Goal: Task Accomplishment & Management: Manage account settings

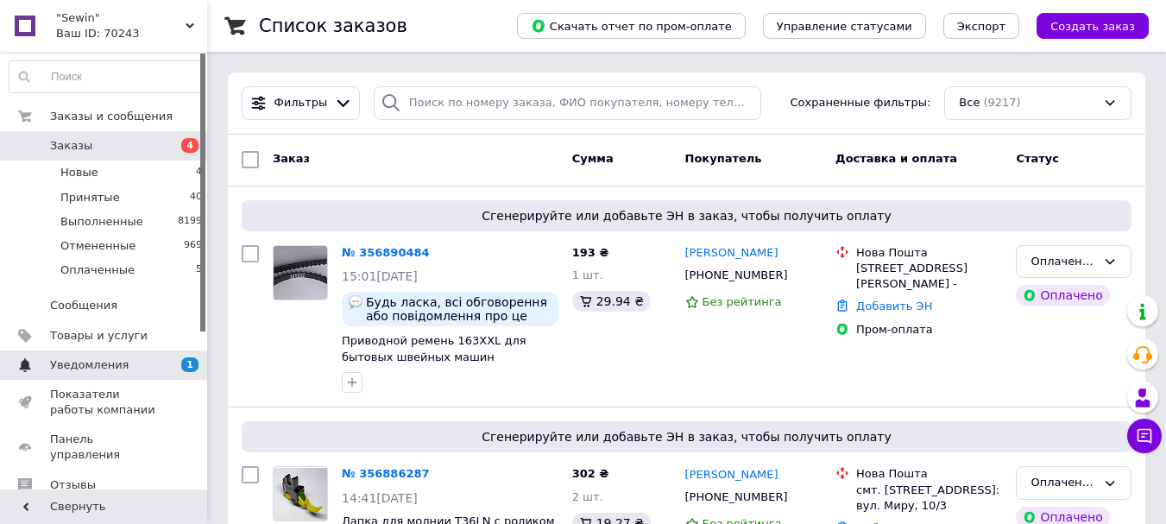
click at [71, 369] on span "Уведомления" at bounding box center [89, 365] width 79 height 16
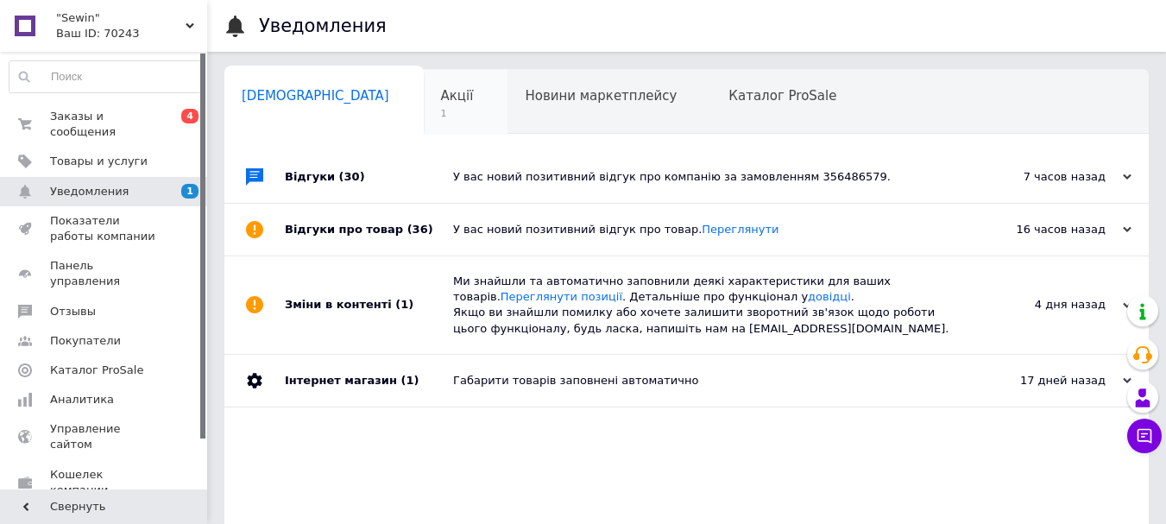
click at [441, 116] on span "1" at bounding box center [457, 113] width 33 height 13
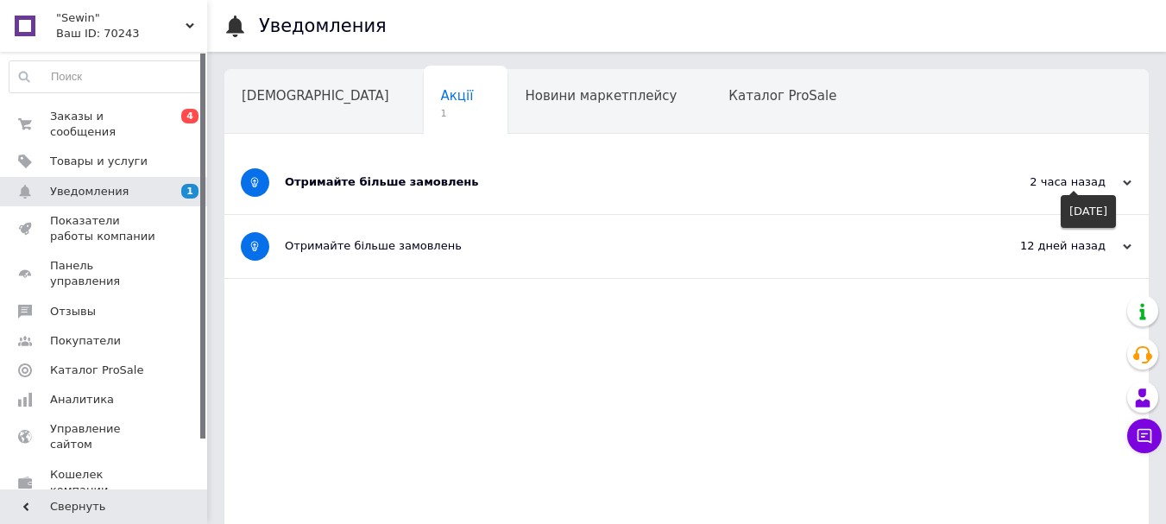
click at [1124, 185] on icon at bounding box center [1126, 183] width 9 height 9
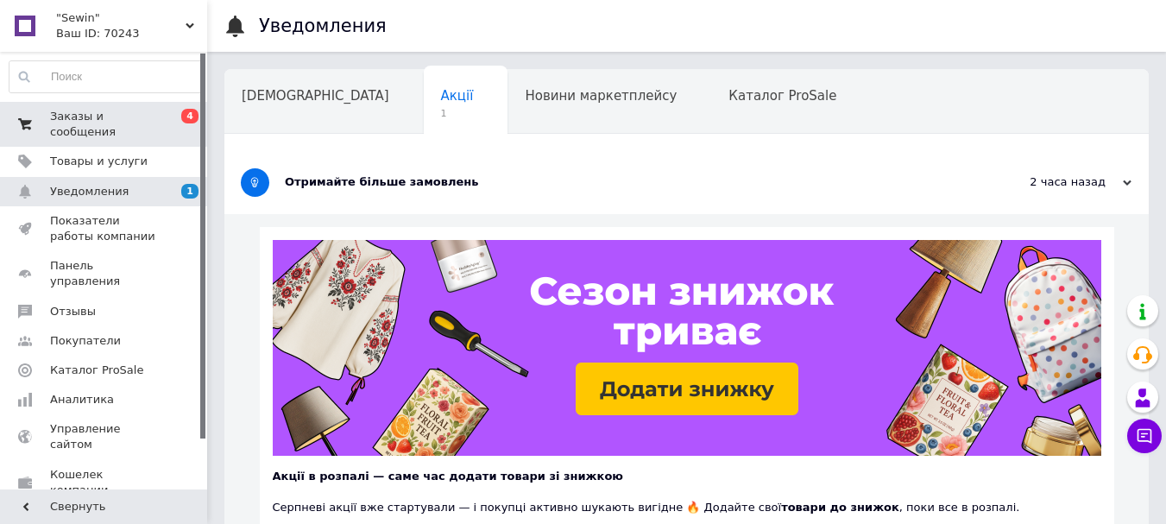
click at [104, 114] on span "Заказы и сообщения" at bounding box center [105, 124] width 110 height 31
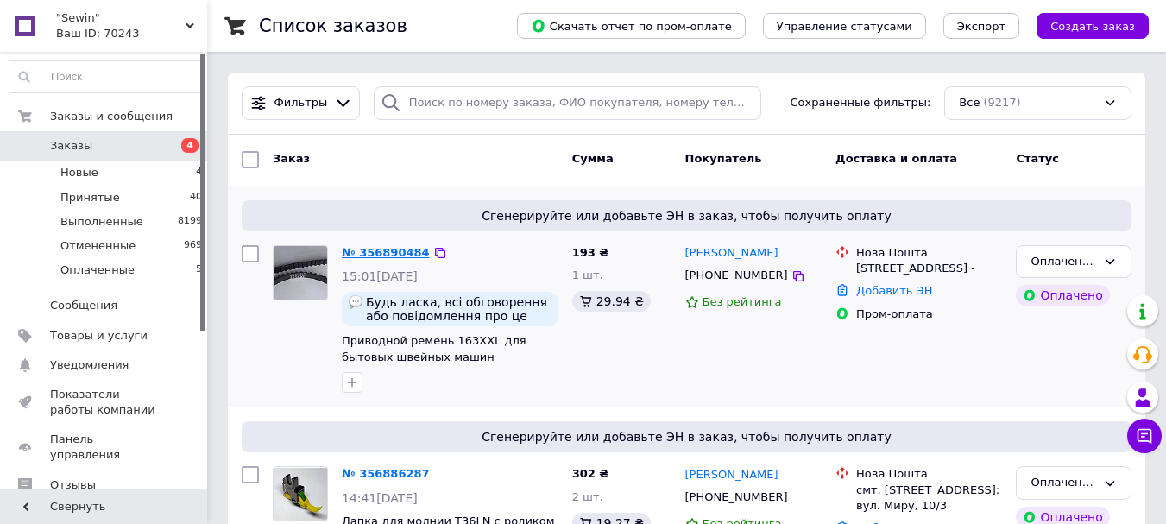
click at [386, 250] on link "№ 356890484" at bounding box center [386, 252] width 88 height 13
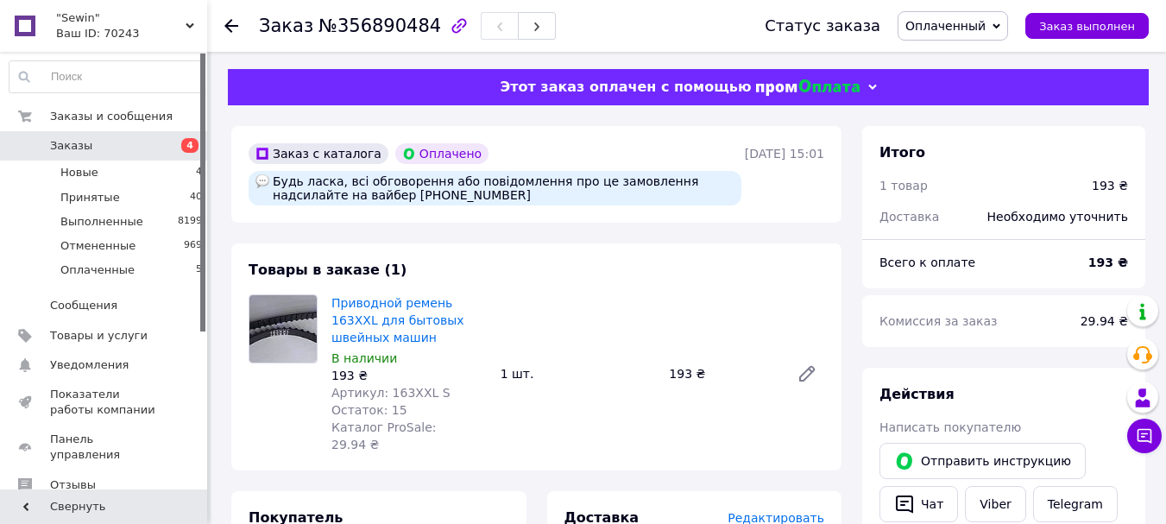
click at [72, 142] on span "Заказы" at bounding box center [71, 146] width 42 height 16
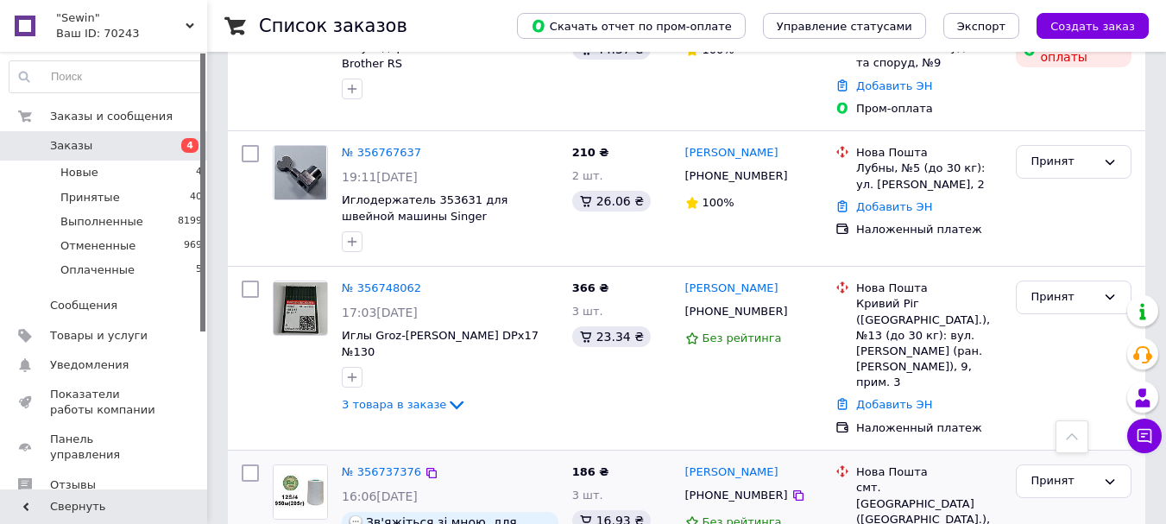
scroll to position [1611, 0]
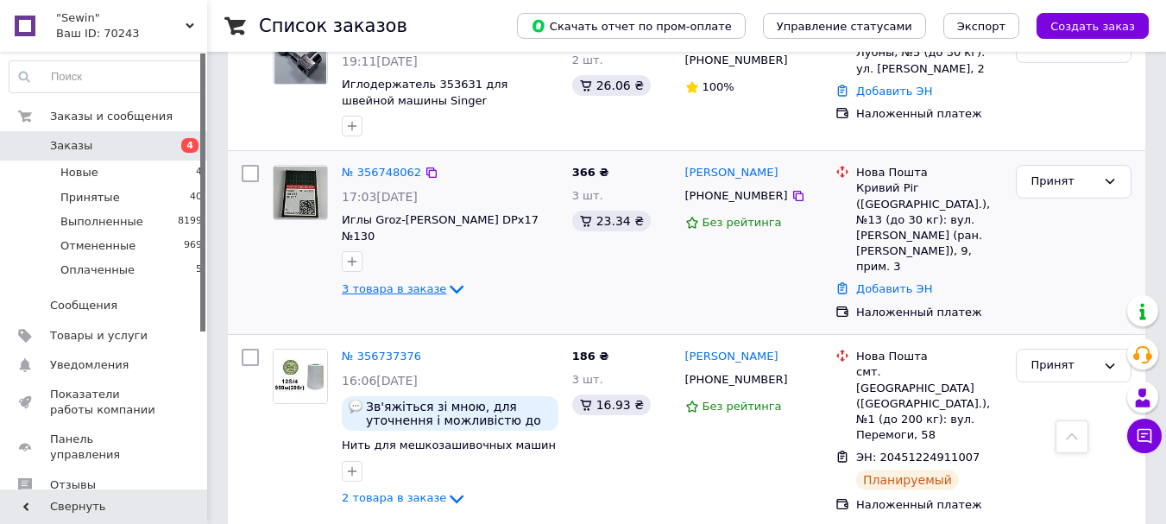
click at [450, 286] on icon at bounding box center [457, 290] width 14 height 9
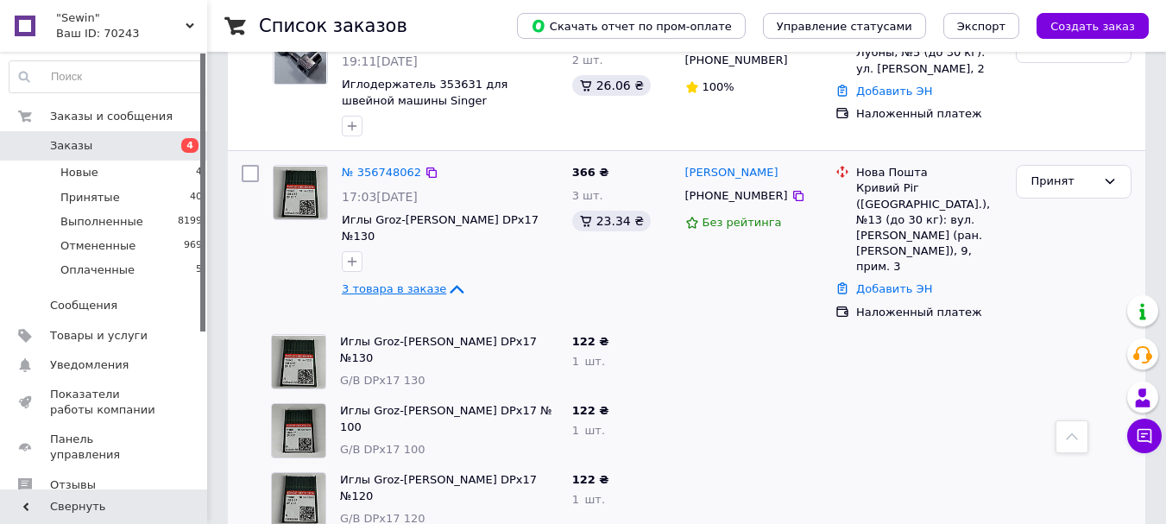
click at [450, 285] on icon at bounding box center [457, 289] width 14 height 9
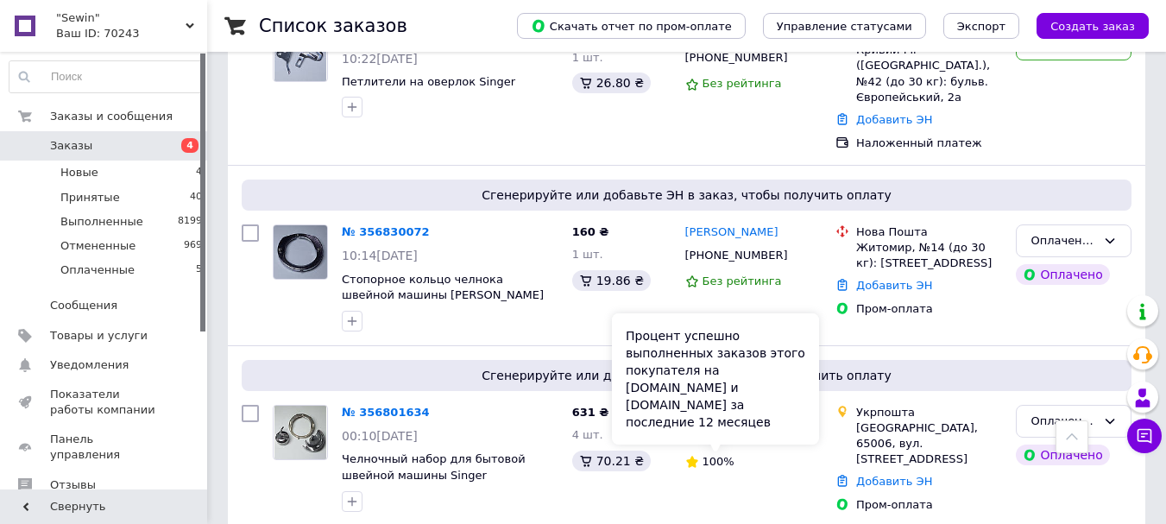
scroll to position [1035, 0]
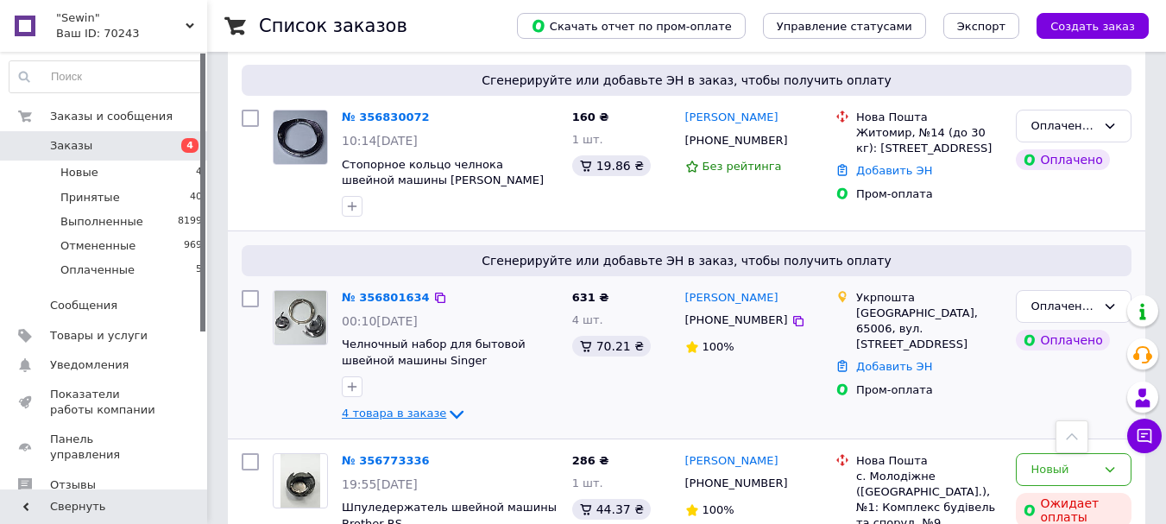
click at [450, 415] on icon at bounding box center [457, 414] width 14 height 9
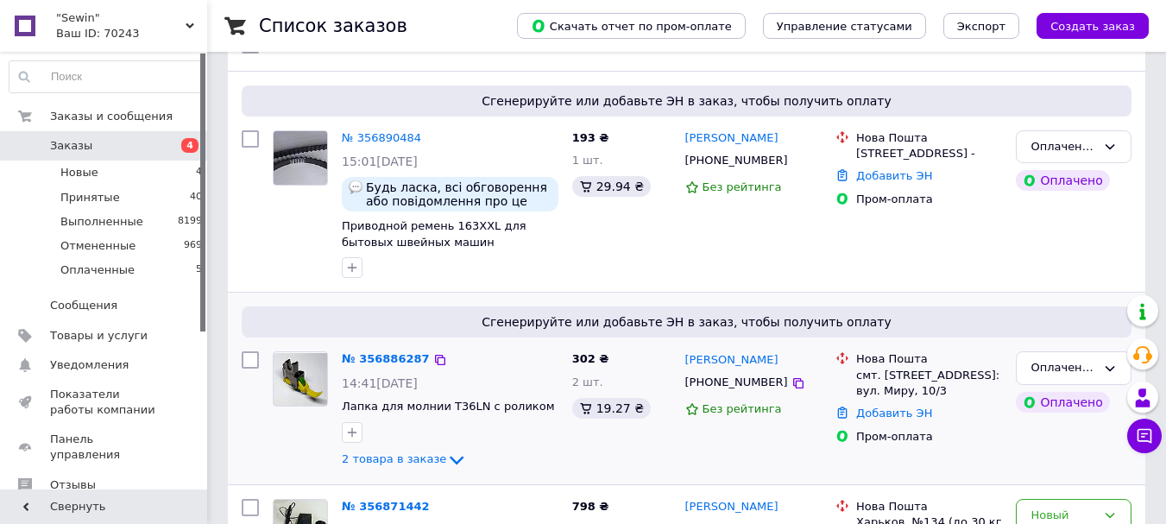
scroll to position [230, 0]
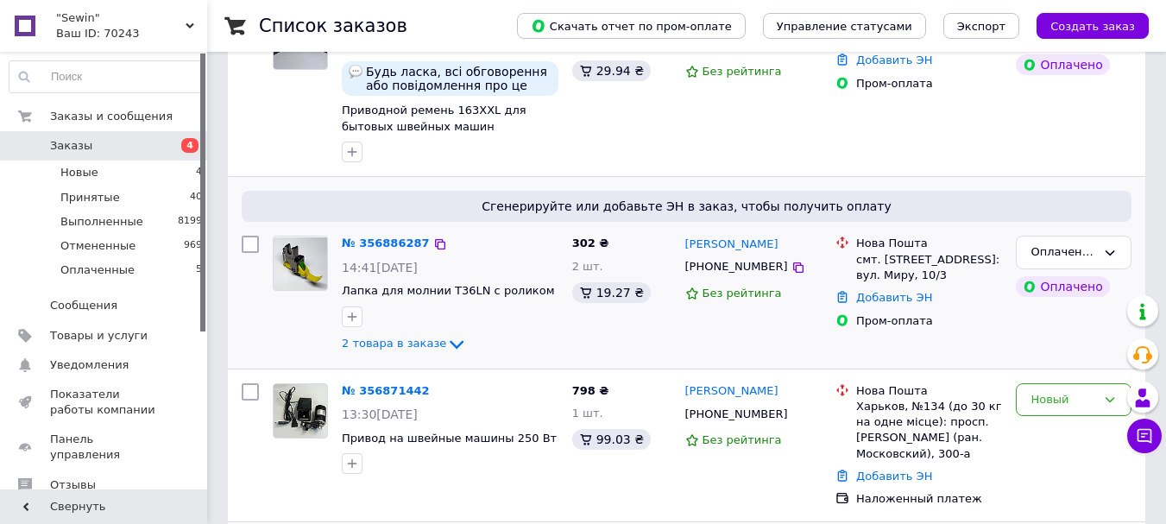
drag, startPoint x: 442, startPoint y: 342, endPoint x: 607, endPoint y: 325, distance: 166.5
click at [446, 341] on icon at bounding box center [456, 344] width 21 height 21
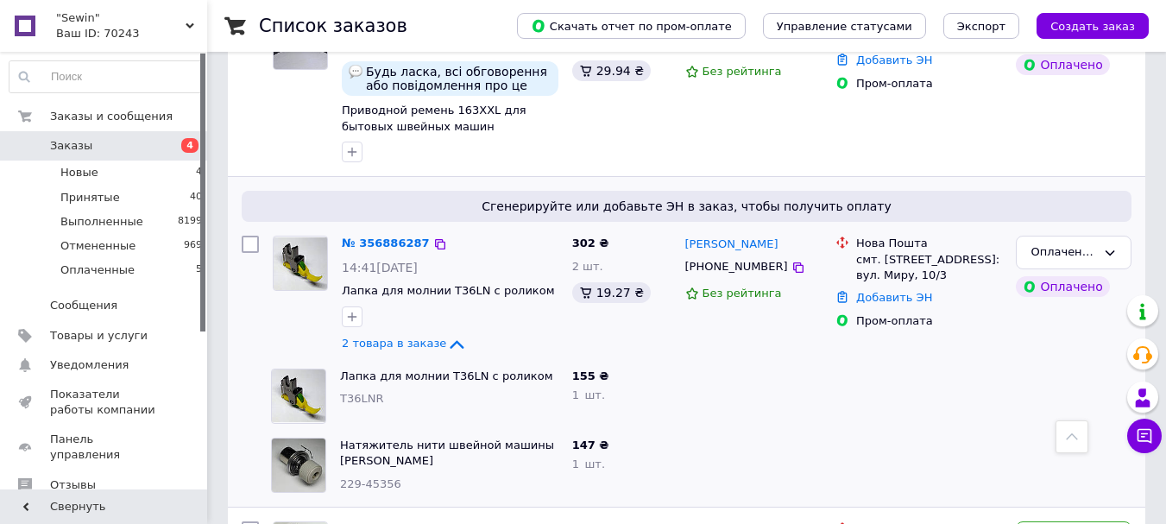
scroll to position [345, 0]
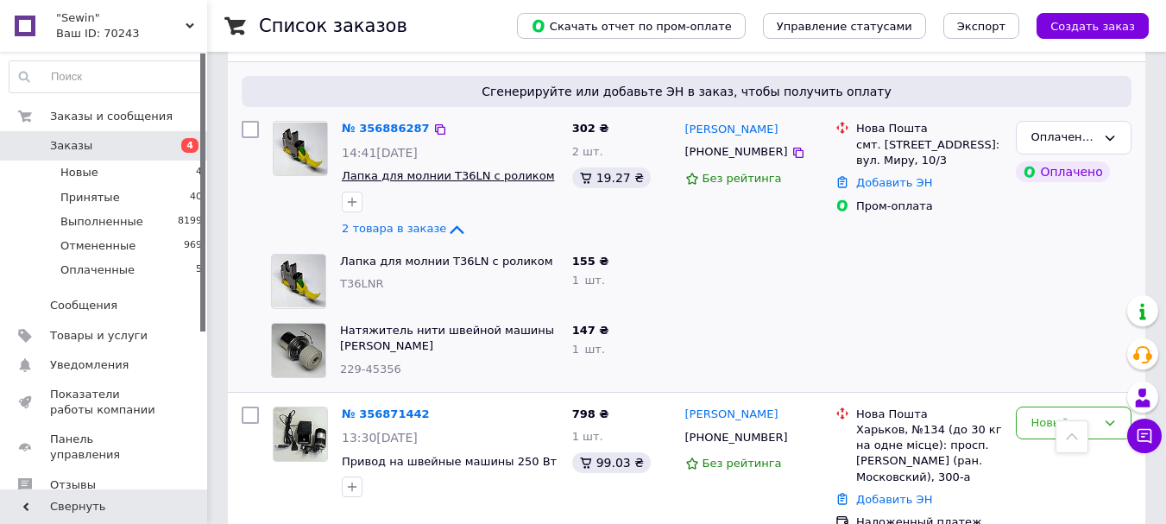
click at [375, 177] on span "Лапка для молнии T36LN с роликом" at bounding box center [448, 175] width 212 height 13
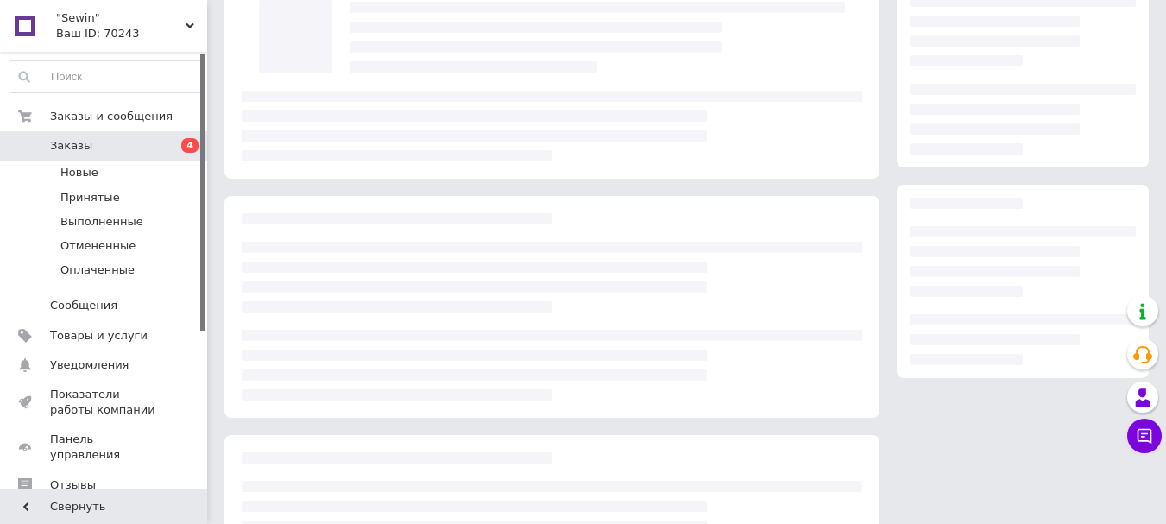
scroll to position [115, 0]
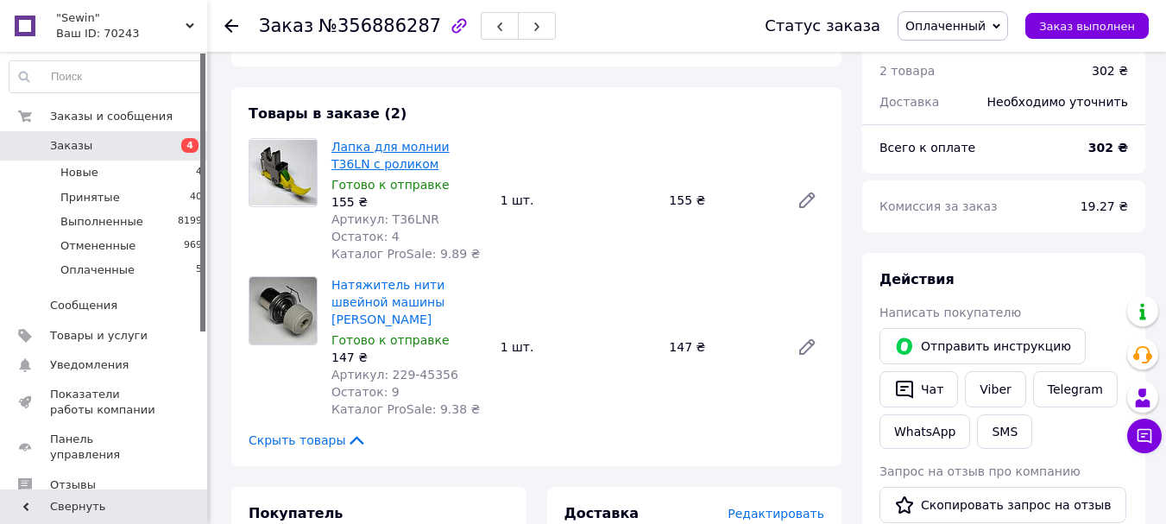
click at [377, 149] on link "Лапка для молнии T36LN с роликом" at bounding box center [390, 155] width 118 height 31
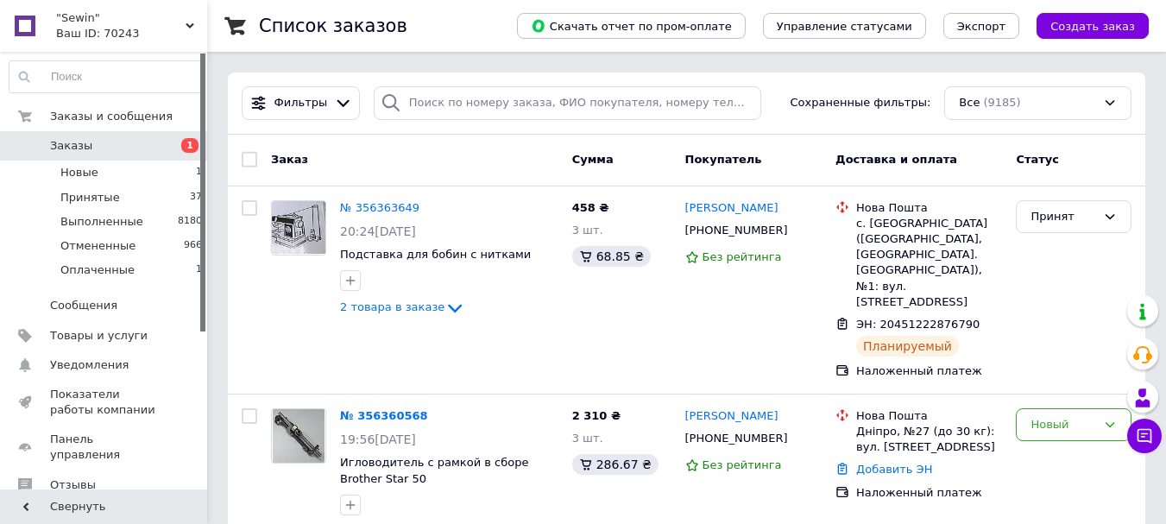
click at [74, 149] on span "Заказы" at bounding box center [71, 146] width 42 height 16
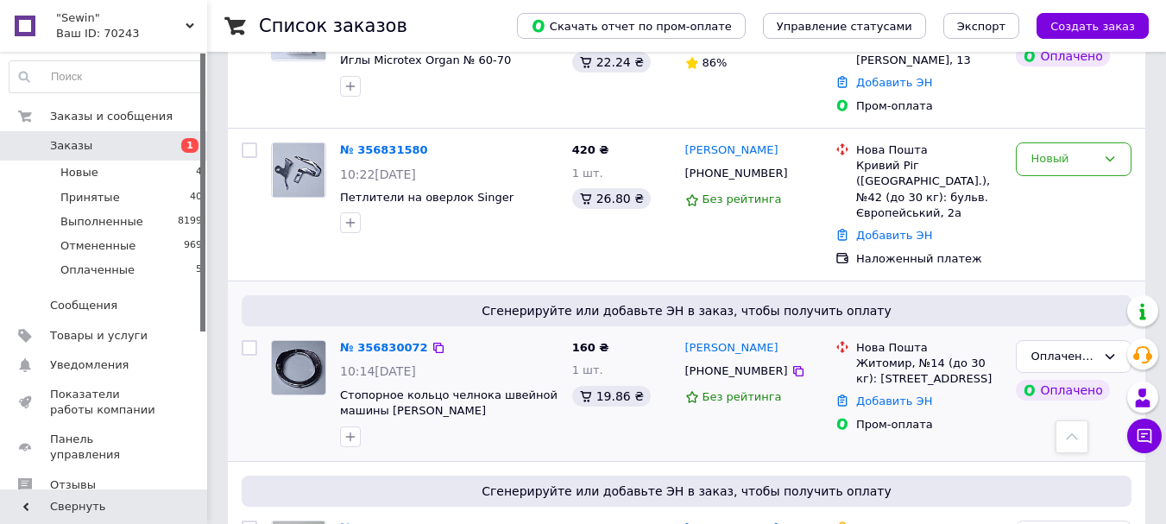
scroll to position [690, 0]
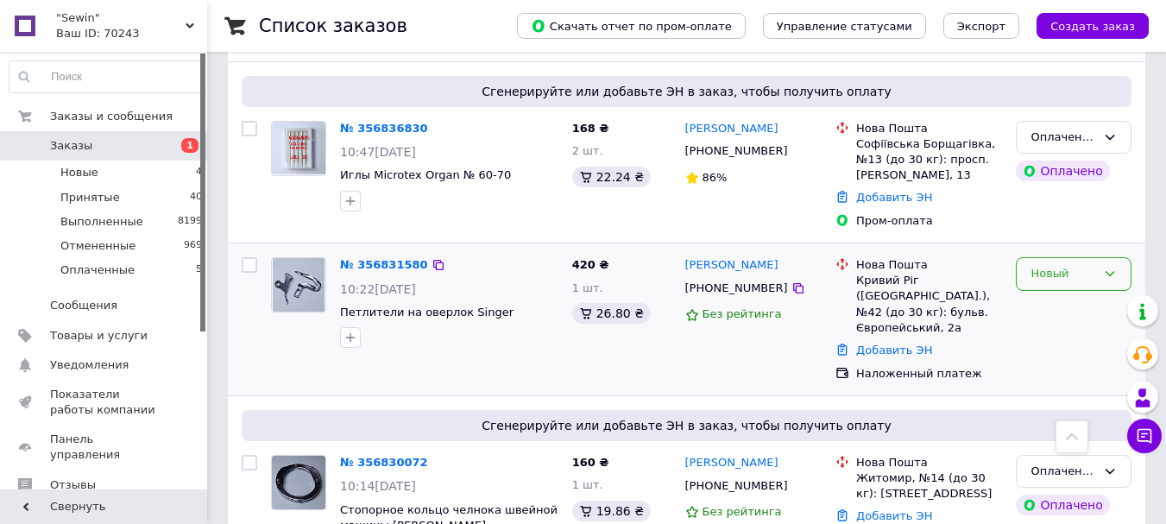
click at [1104, 276] on icon at bounding box center [1110, 274] width 14 height 14
click at [1047, 311] on li "Принят" at bounding box center [1073, 310] width 114 height 32
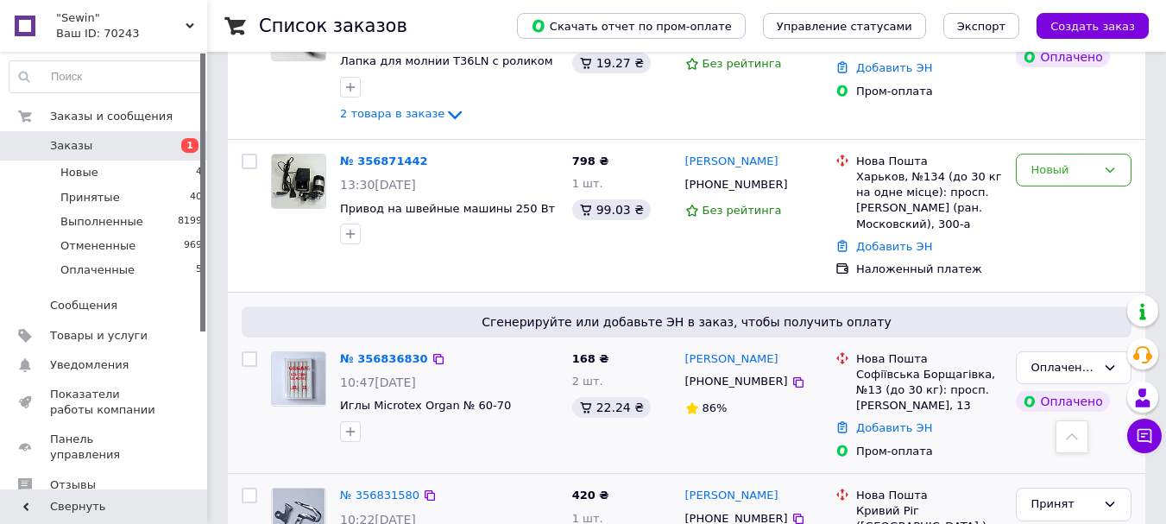
scroll to position [345, 0]
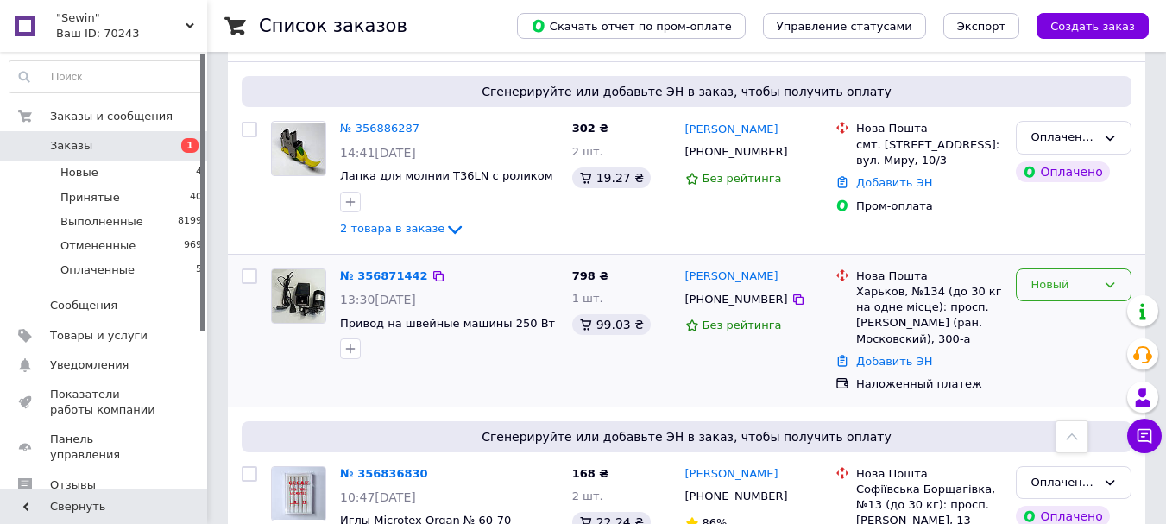
click at [1107, 286] on icon at bounding box center [1110, 285] width 14 height 14
click at [1050, 317] on li "Принят" at bounding box center [1073, 321] width 114 height 32
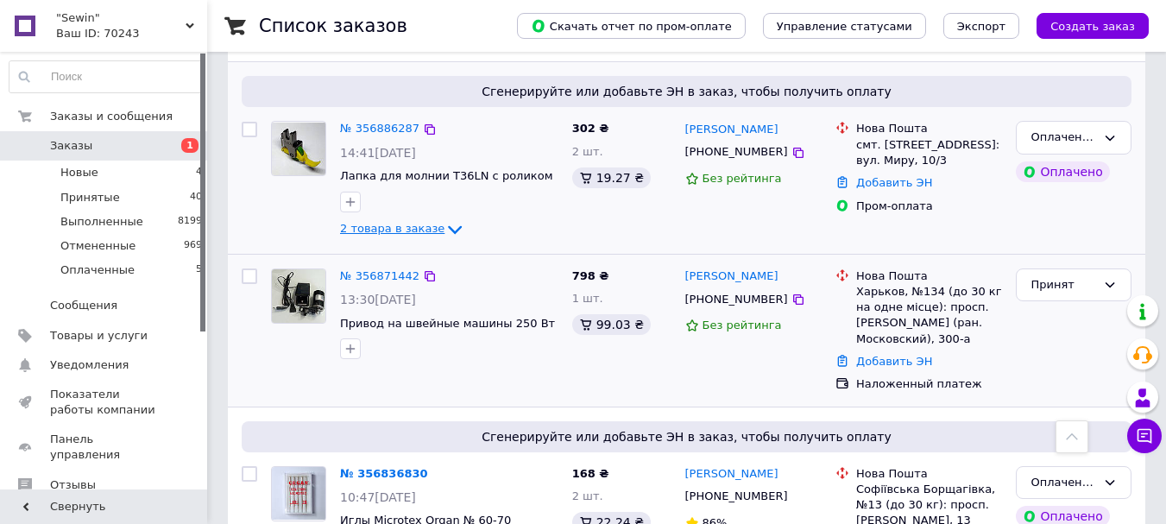
click at [444, 225] on icon at bounding box center [454, 229] width 21 height 21
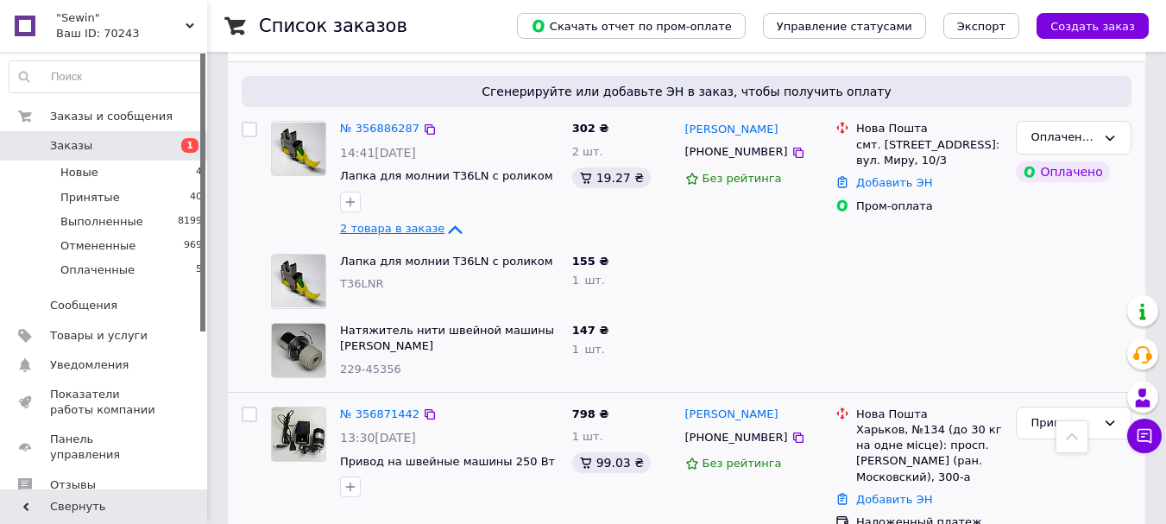
click at [444, 225] on icon at bounding box center [454, 229] width 21 height 21
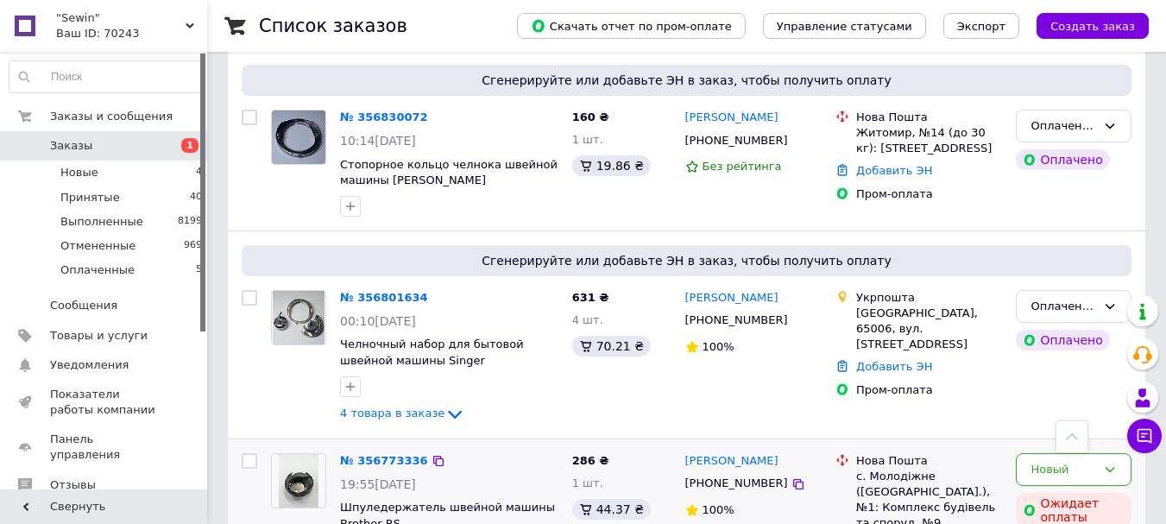
scroll to position [1150, 0]
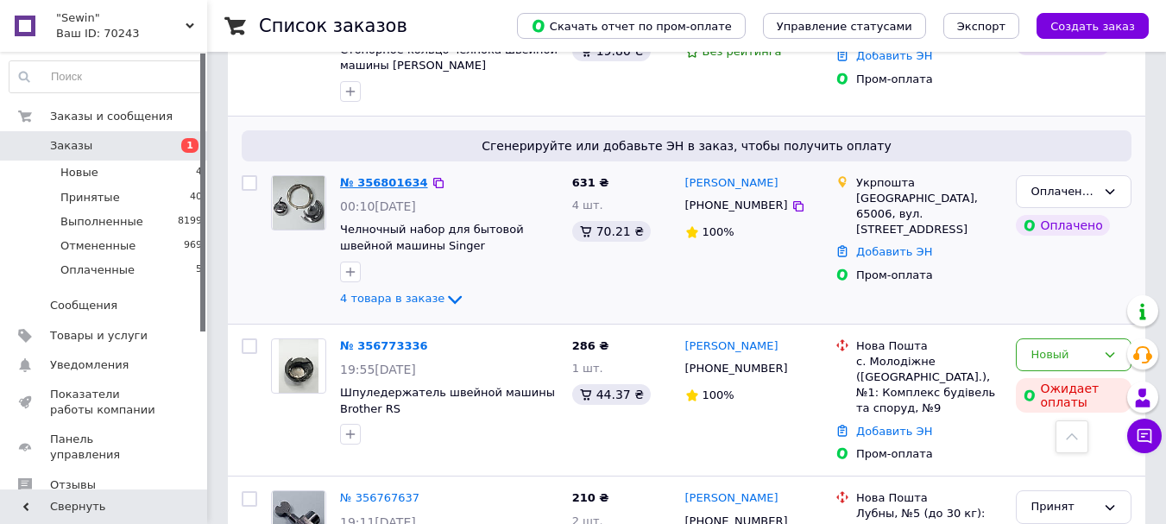
click at [371, 179] on link "№ 356801634" at bounding box center [384, 182] width 88 height 13
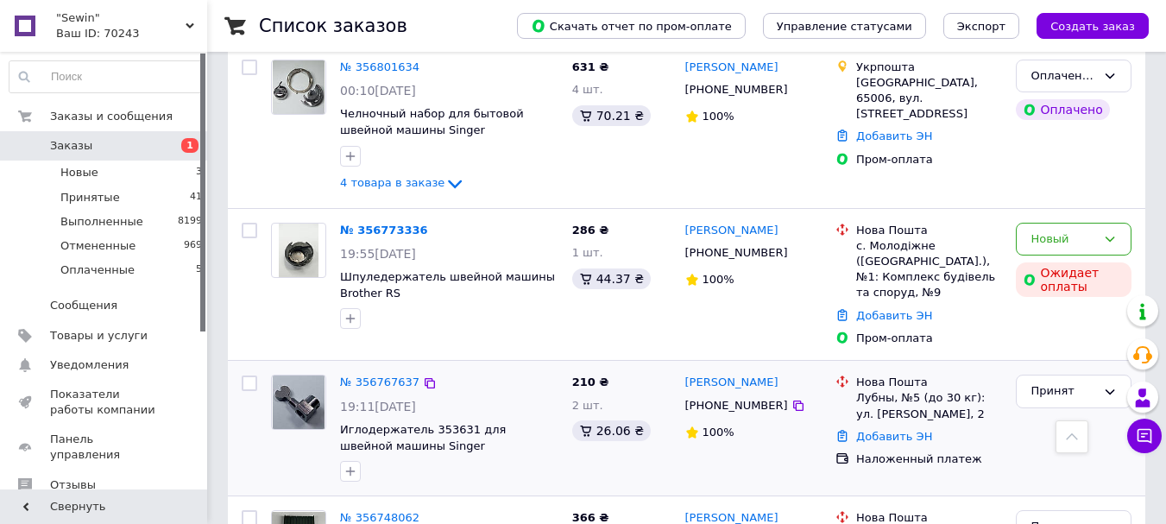
scroll to position [1150, 0]
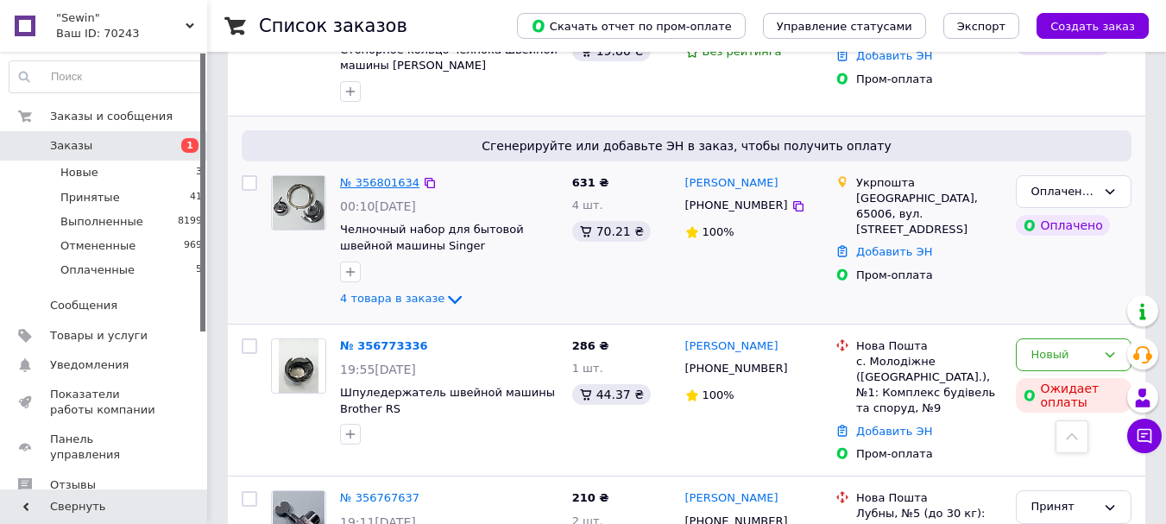
click at [353, 181] on link "№ 356801634" at bounding box center [379, 182] width 79 height 13
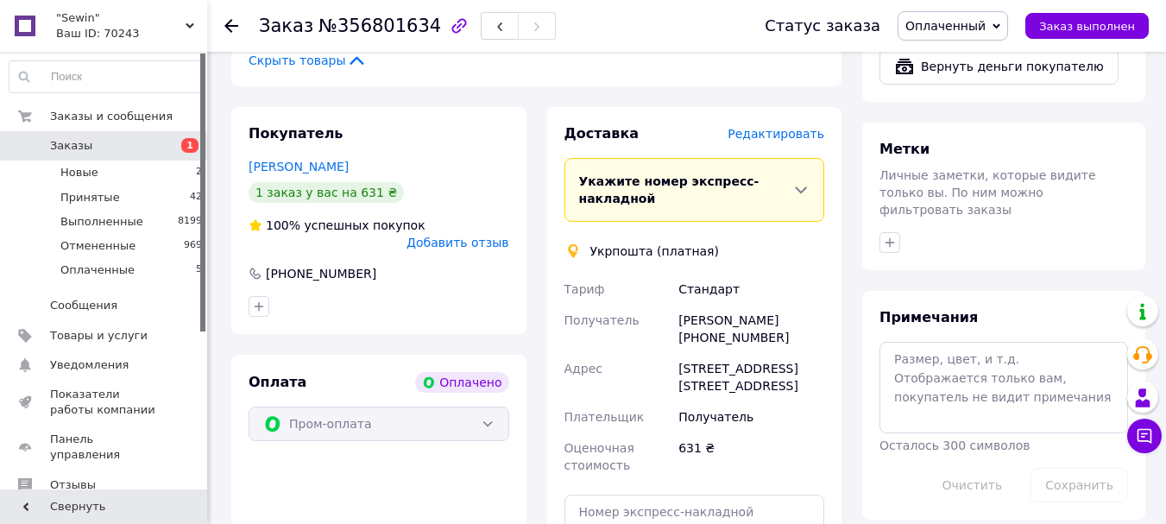
scroll to position [921, 0]
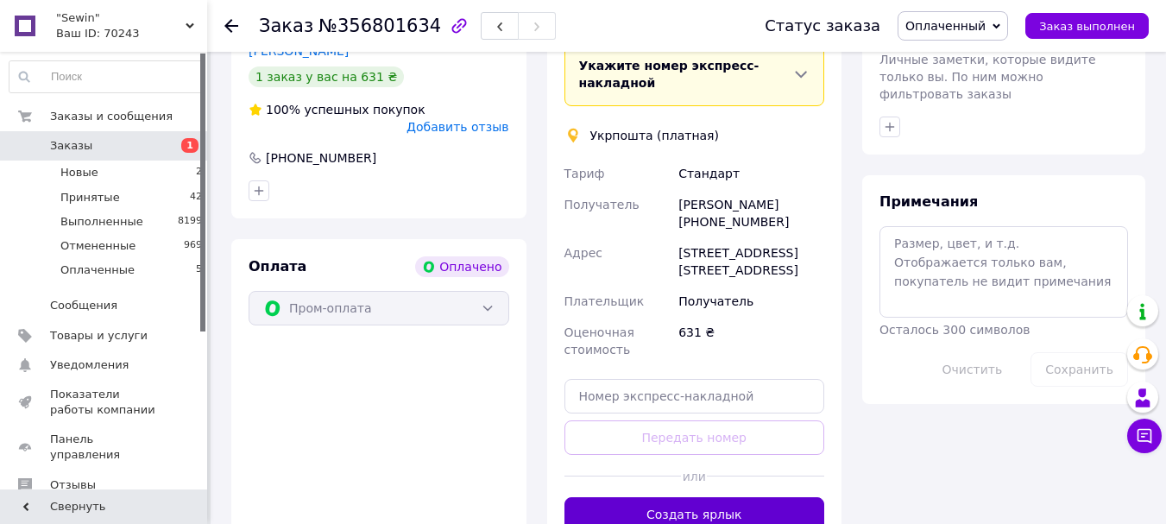
click at [709, 497] on button "Создать ярлык" at bounding box center [694, 514] width 261 height 35
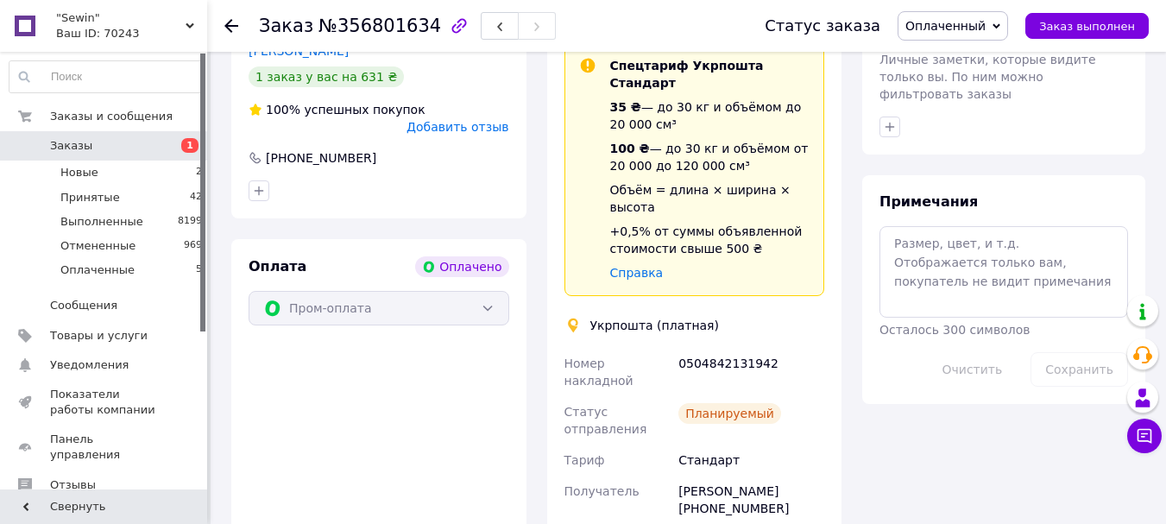
scroll to position [1035, 0]
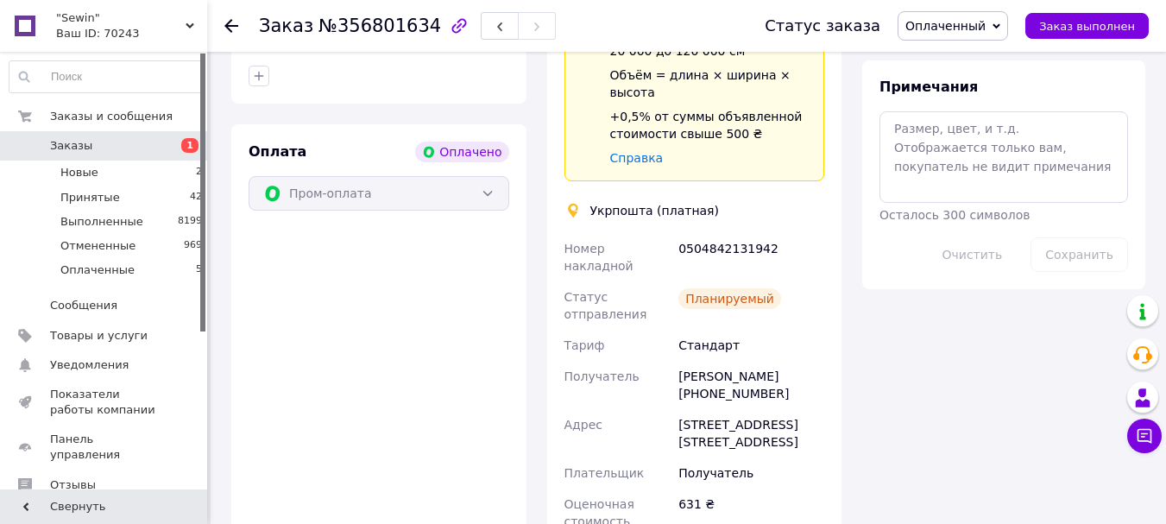
click at [58, 148] on span "Заказы" at bounding box center [71, 146] width 42 height 16
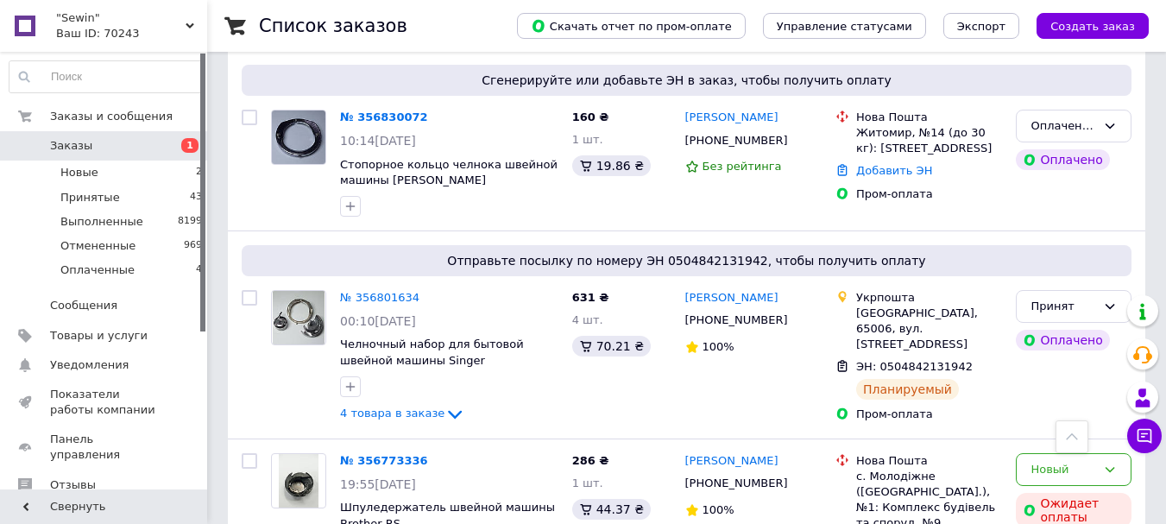
scroll to position [921, 0]
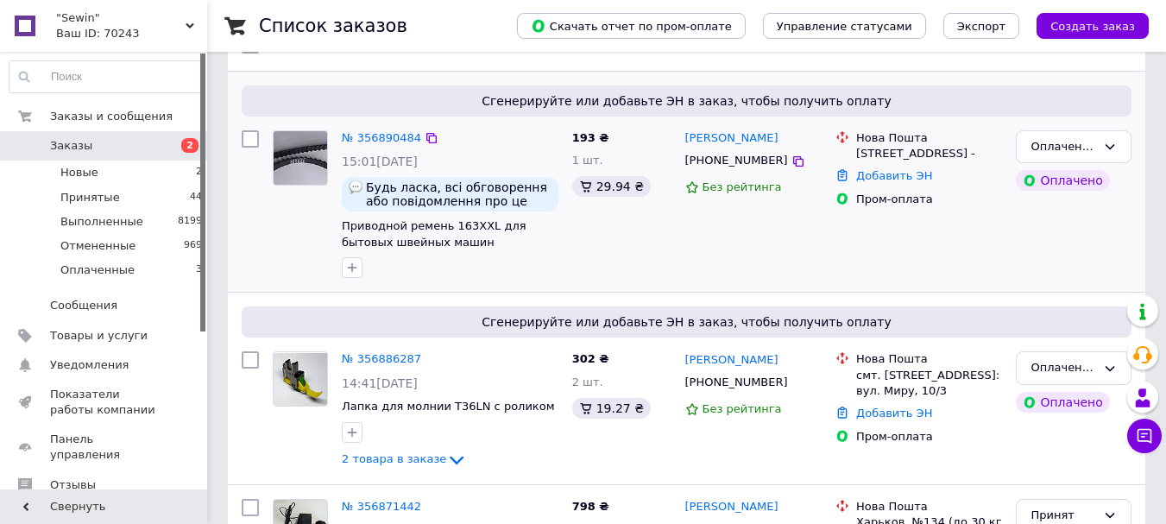
scroll to position [230, 0]
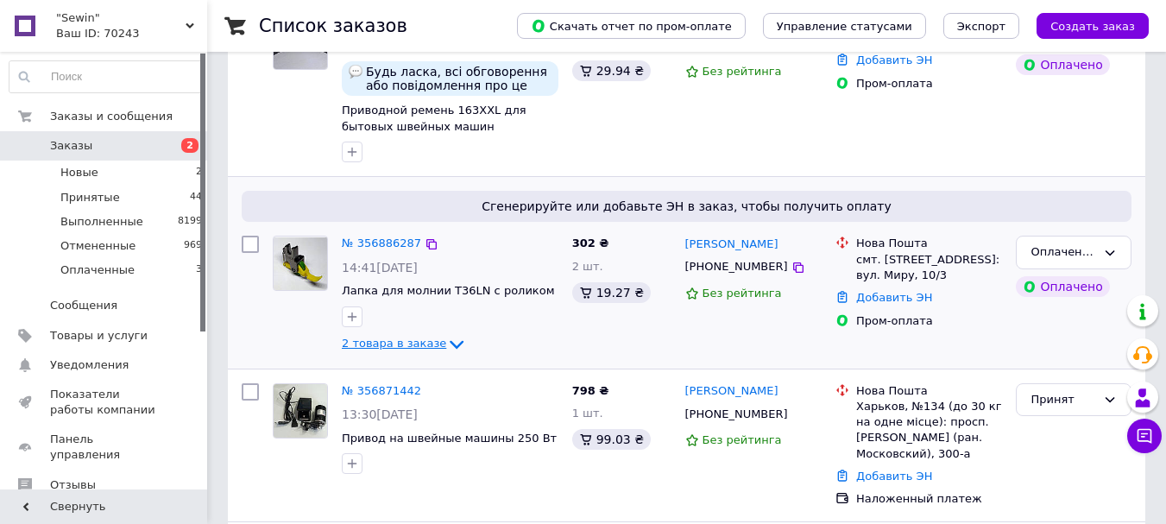
click at [446, 341] on icon at bounding box center [456, 344] width 21 height 21
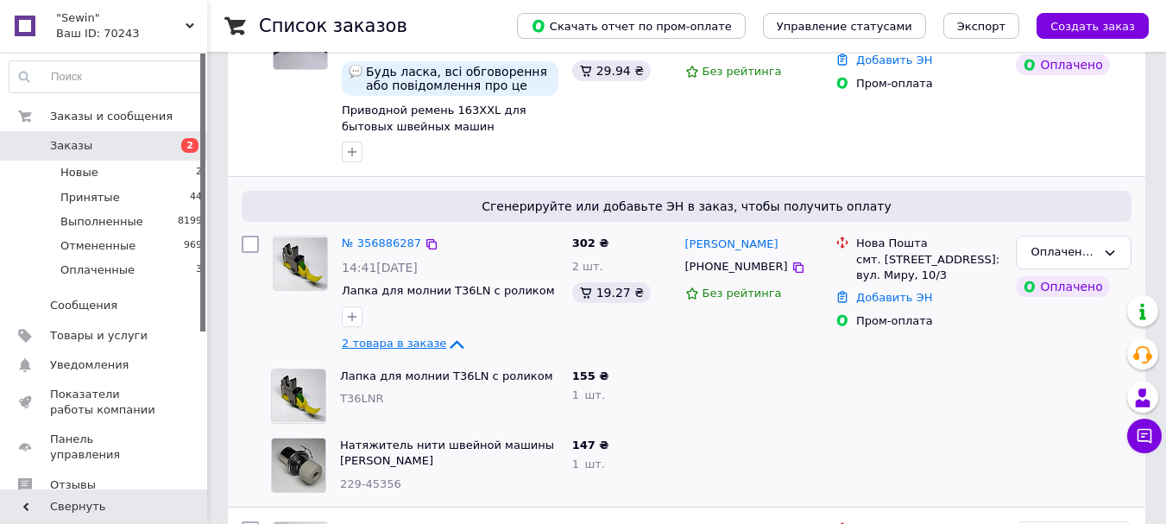
click at [446, 343] on icon at bounding box center [456, 344] width 21 height 21
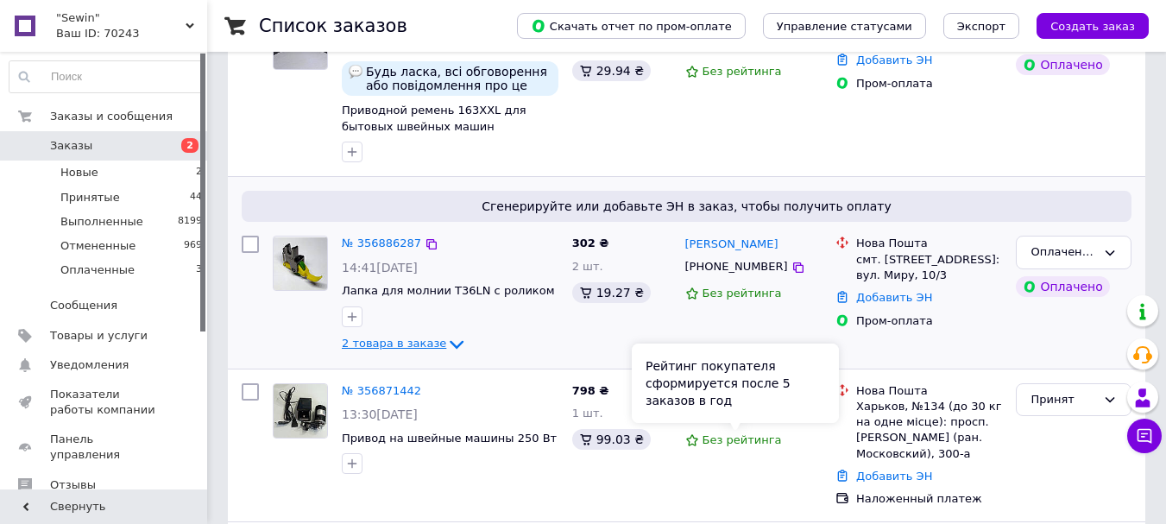
scroll to position [0, 0]
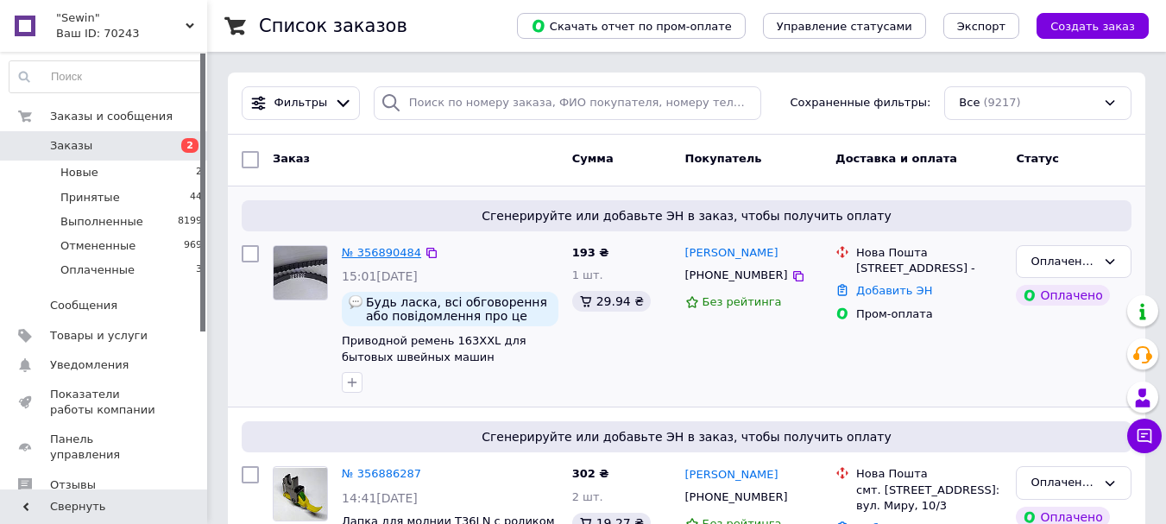
click at [371, 246] on link "№ 356890484" at bounding box center [381, 252] width 79 height 13
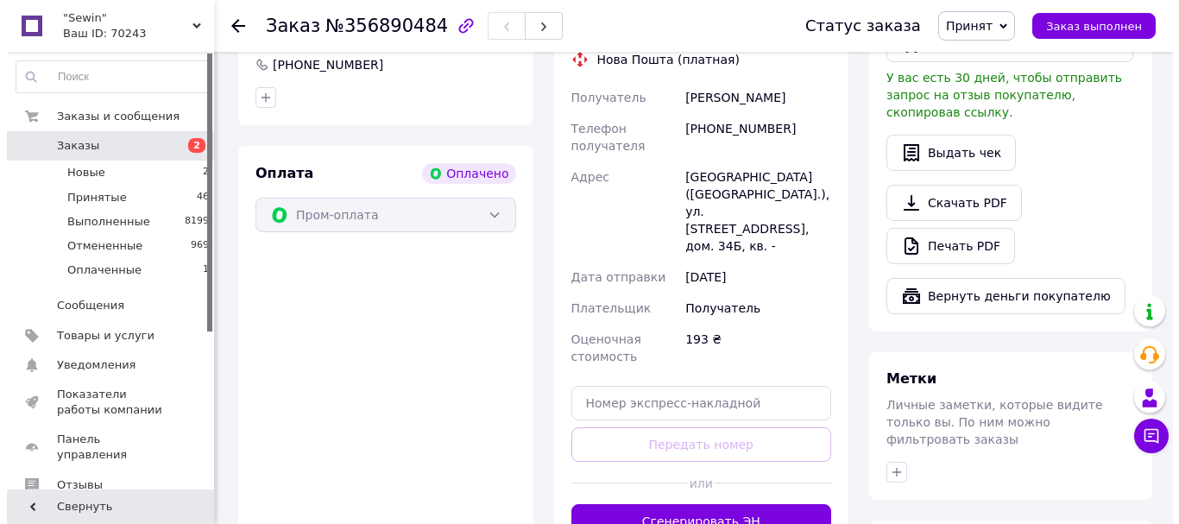
scroll to position [345, 0]
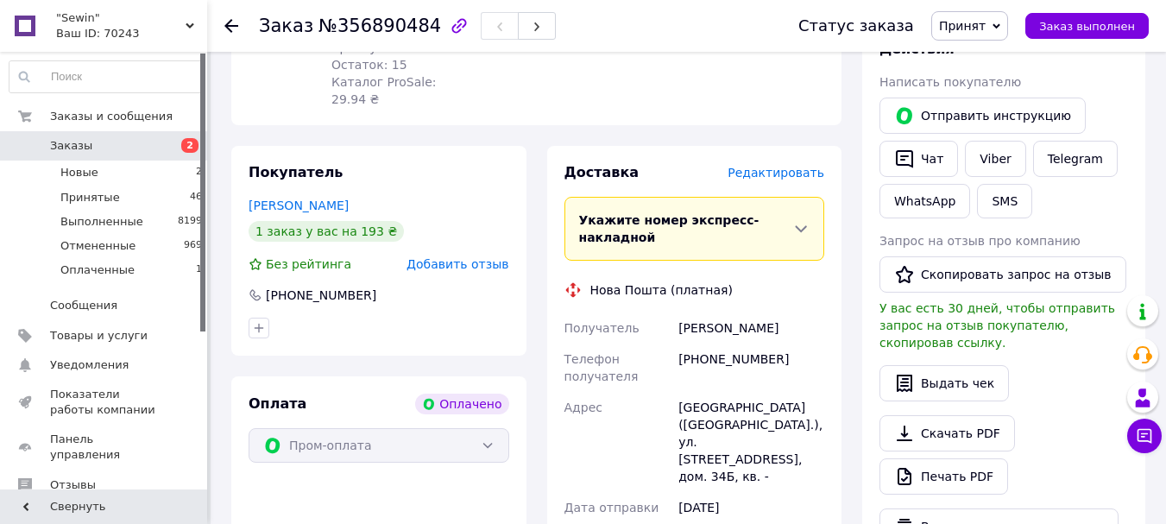
click at [764, 166] on span "Редактировать" at bounding box center [775, 173] width 97 height 14
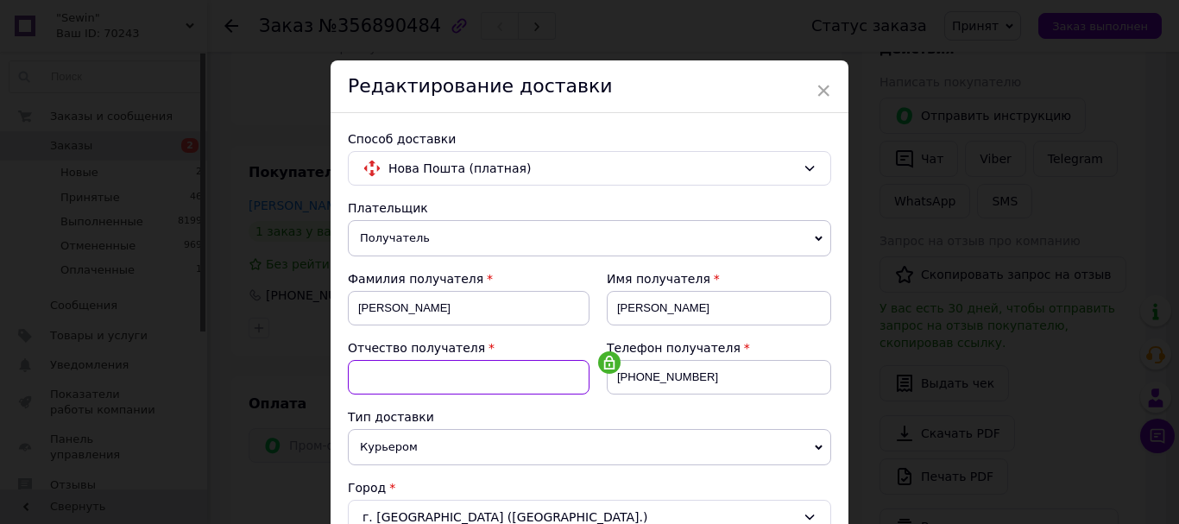
click at [425, 374] on input at bounding box center [469, 377] width 242 height 35
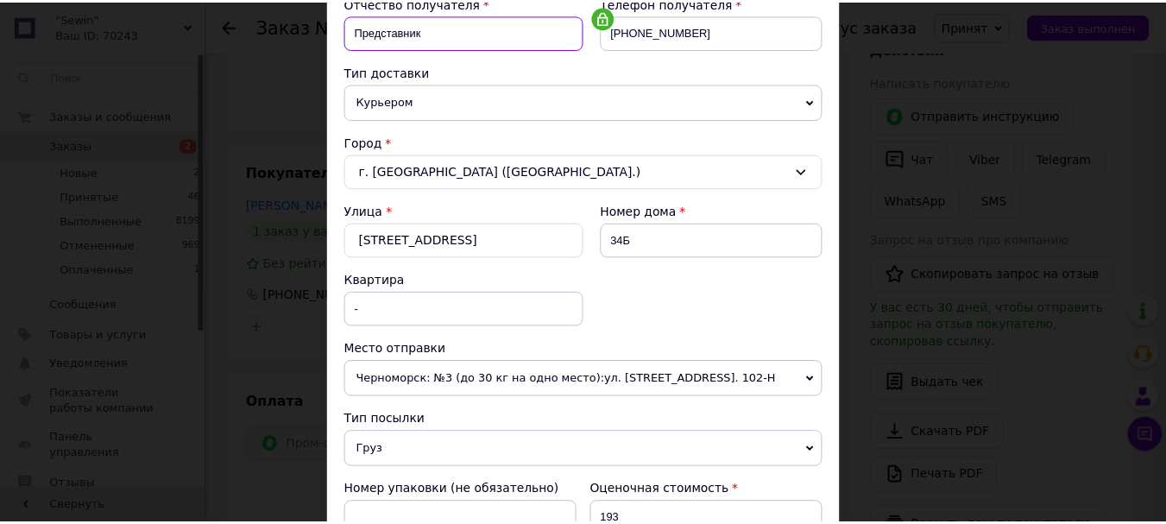
scroll to position [690, 0]
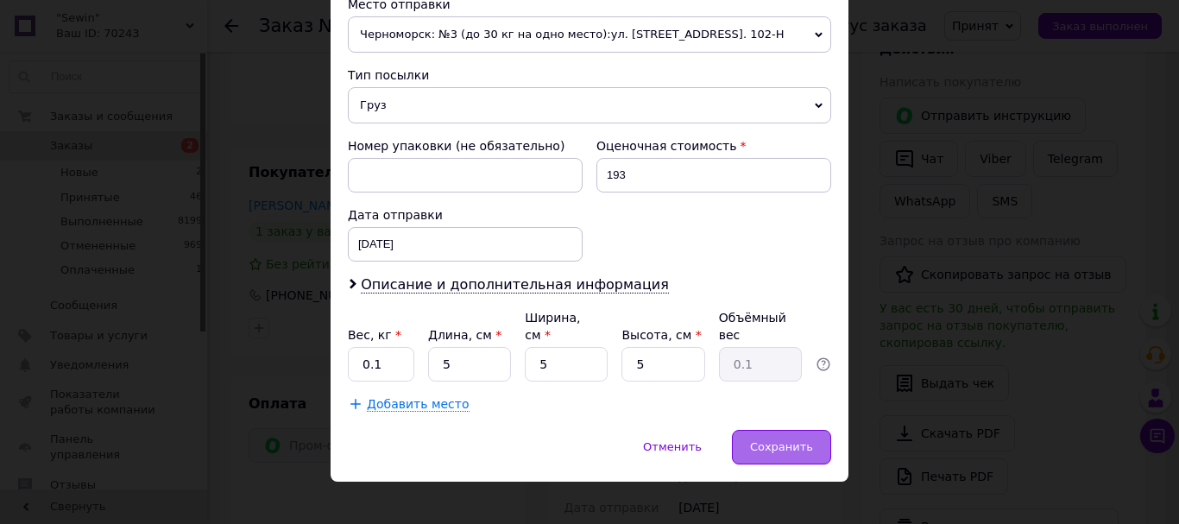
type input "Представник"
click at [799, 440] on span "Сохранить" at bounding box center [781, 446] width 63 height 13
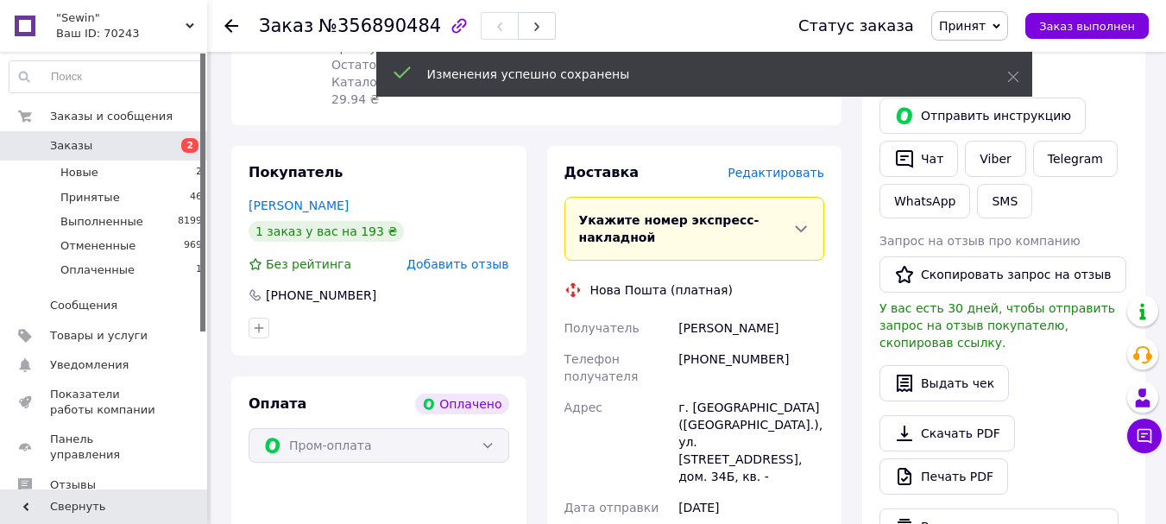
scroll to position [805, 0]
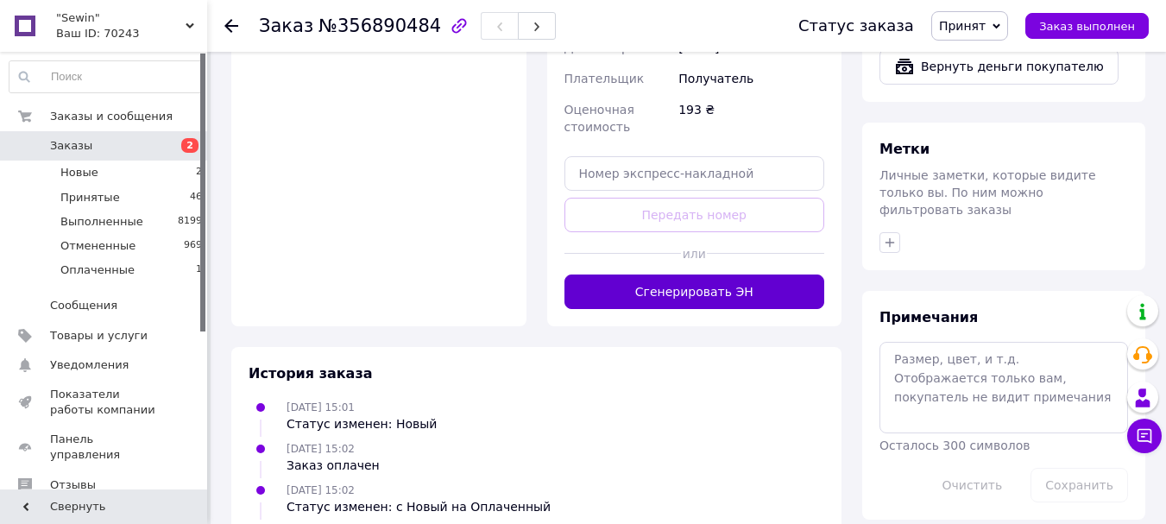
click at [697, 274] on button "Сгенерировать ЭН" at bounding box center [694, 291] width 261 height 35
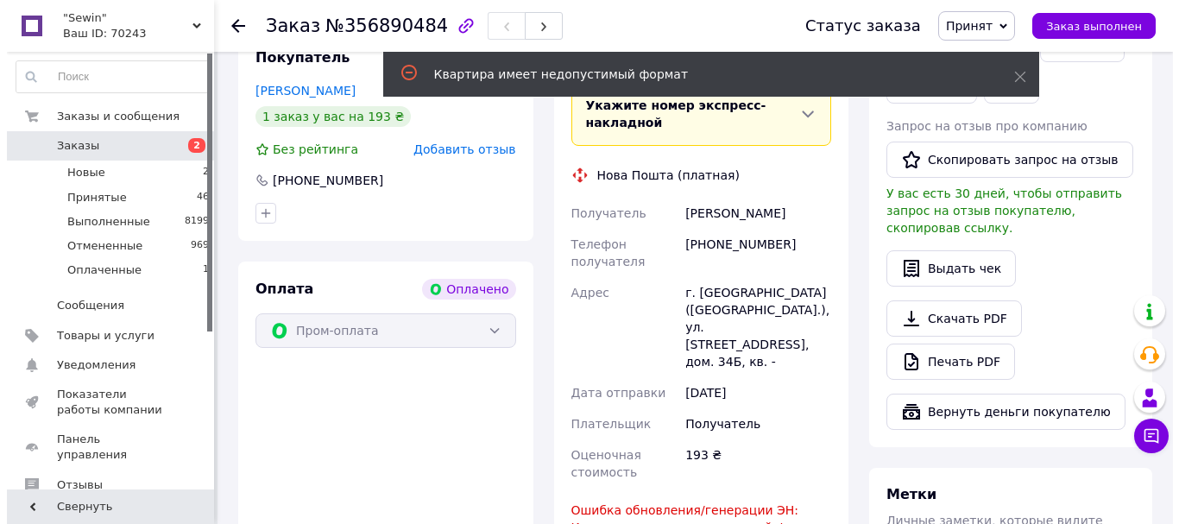
scroll to position [345, 0]
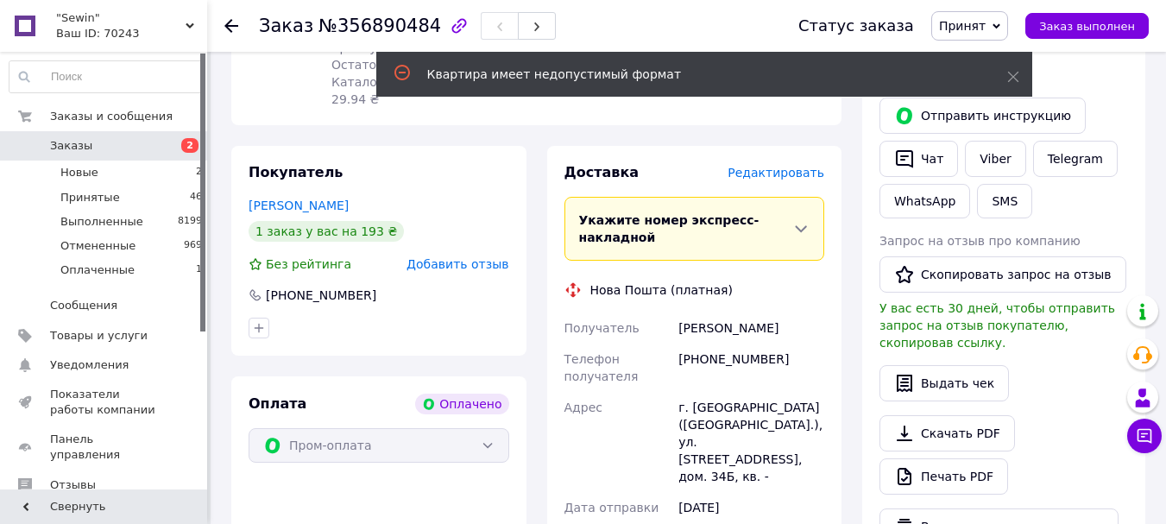
click at [785, 166] on span "Редактировать" at bounding box center [775, 173] width 97 height 14
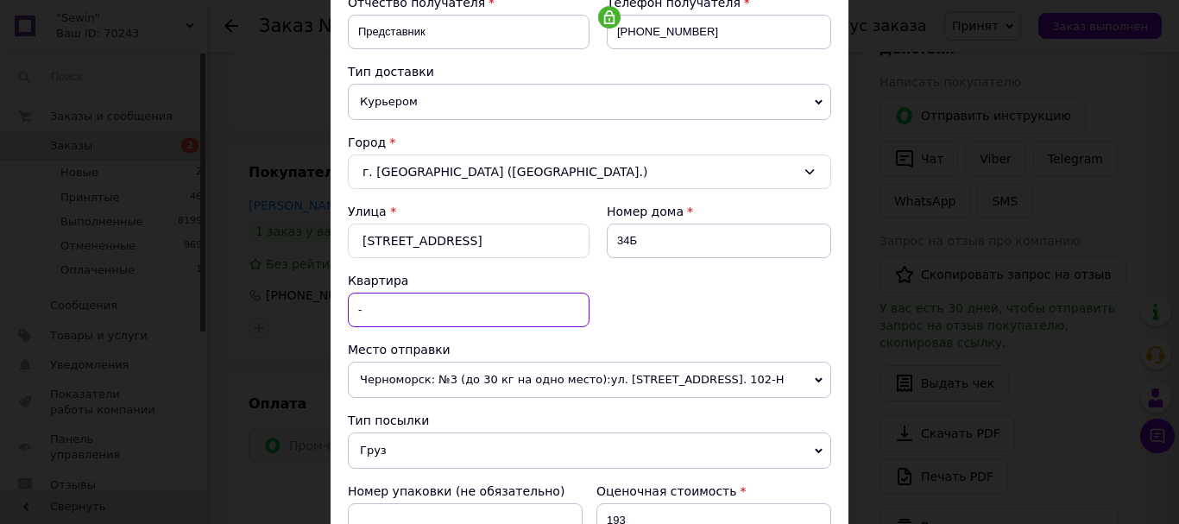
click at [361, 311] on input "-" at bounding box center [469, 309] width 242 height 35
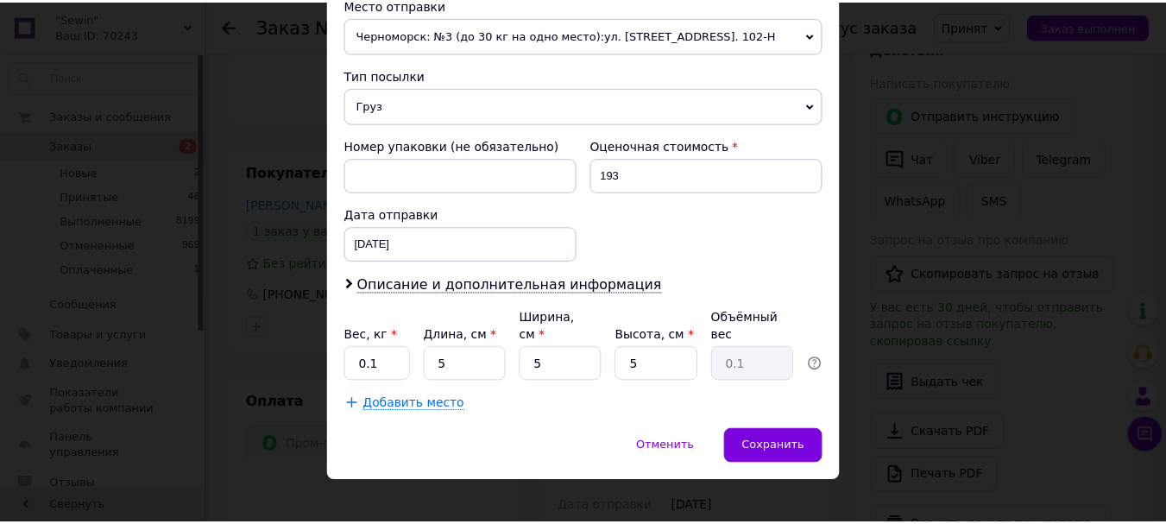
scroll to position [691, 0]
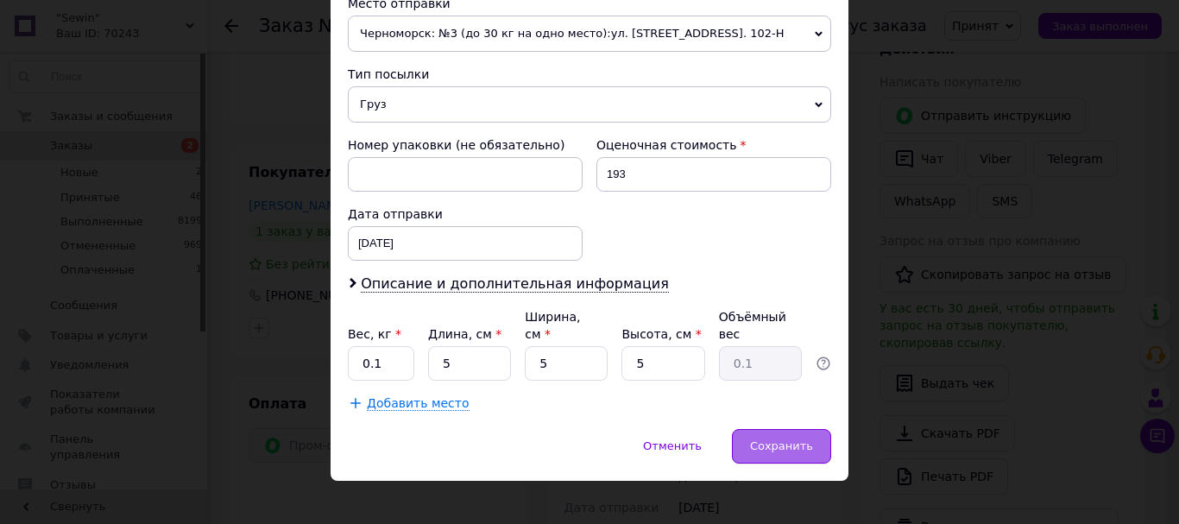
type input "1"
click at [772, 439] on span "Сохранить" at bounding box center [781, 445] width 63 height 13
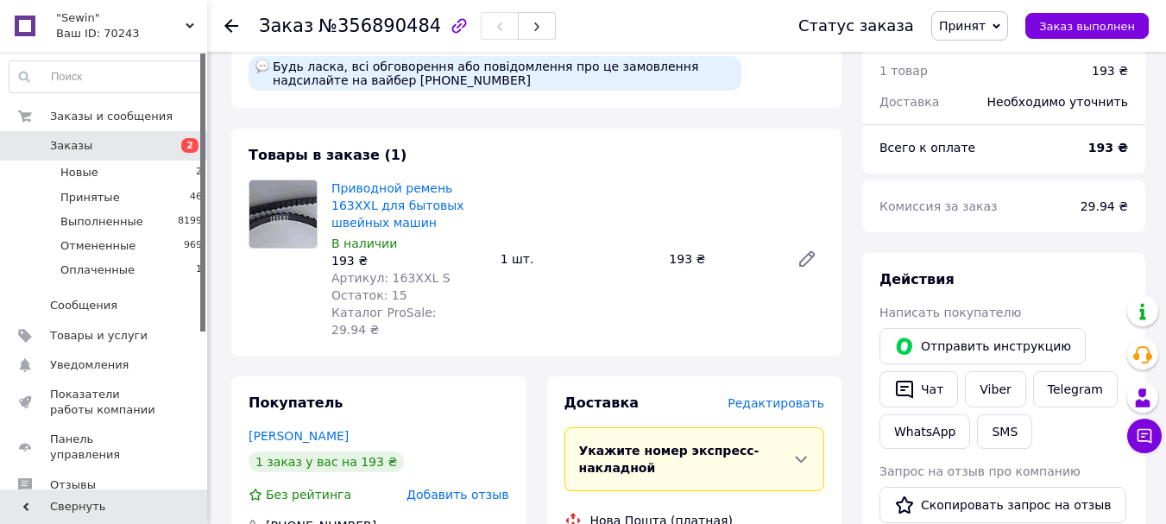
scroll to position [0, 0]
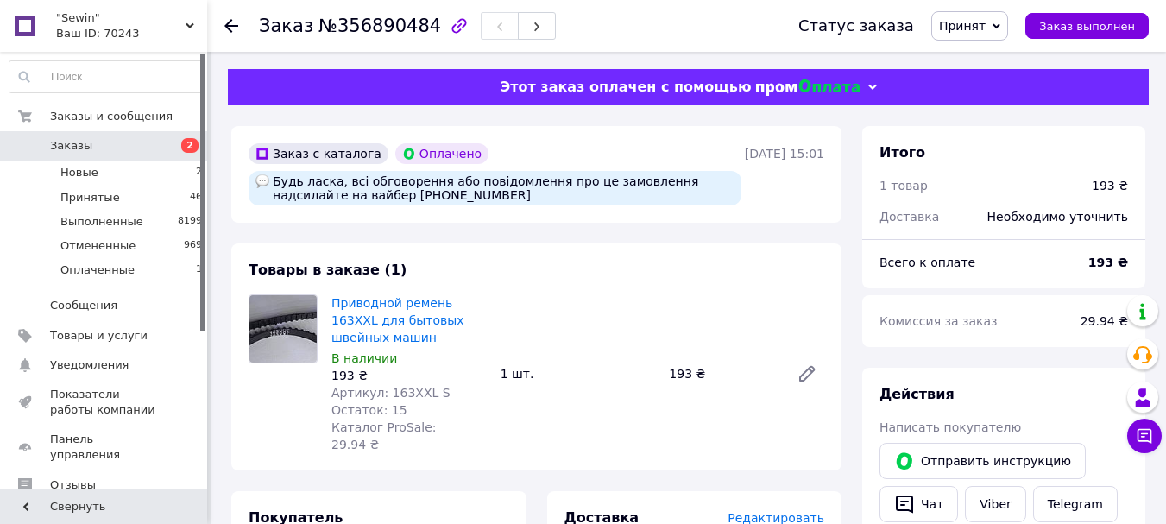
click at [65, 145] on span "Заказы" at bounding box center [71, 146] width 42 height 16
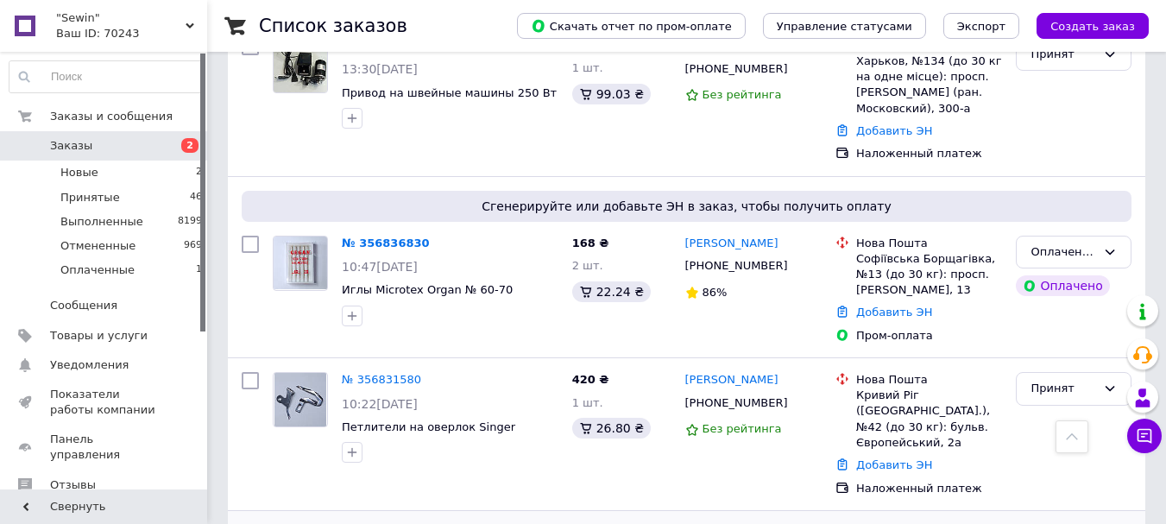
scroll to position [460, 0]
